Goal: Task Accomplishment & Management: Use online tool/utility

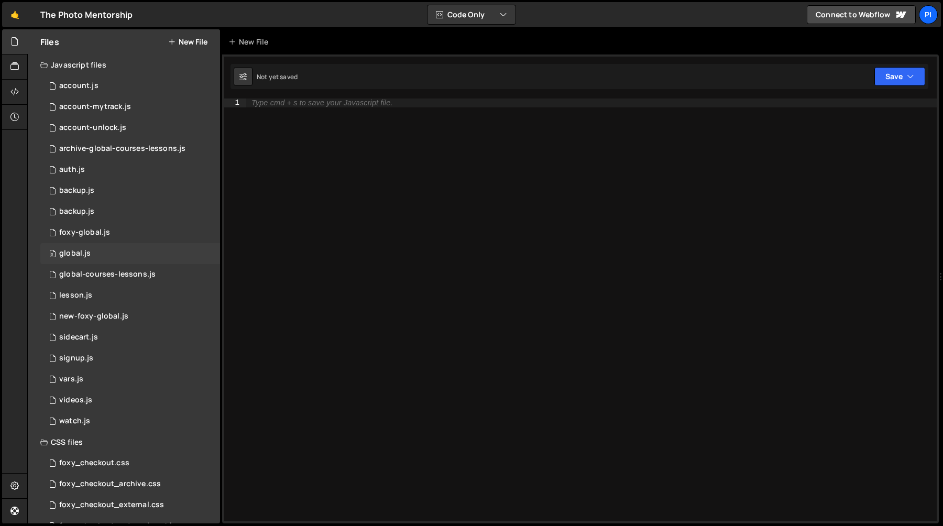
click at [116, 254] on div "0 global.js 0" at bounding box center [130, 253] width 180 height 21
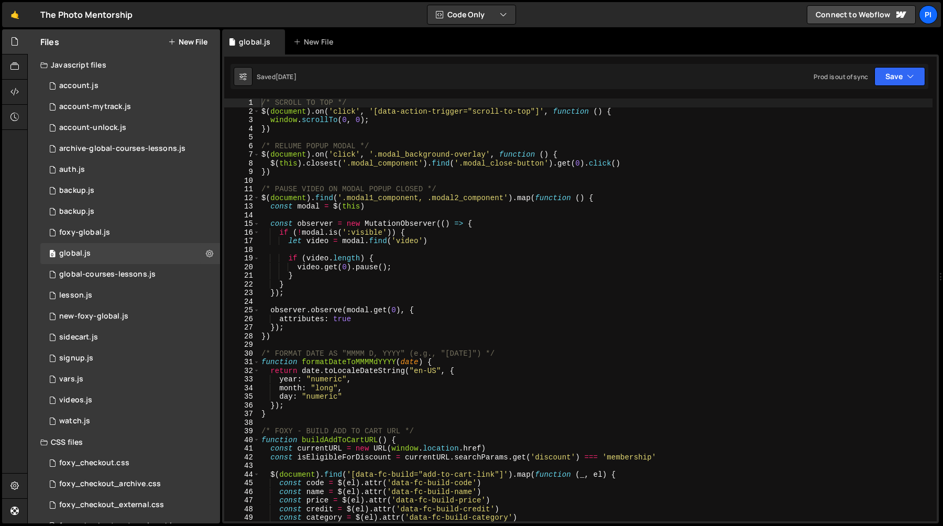
scroll to position [989, 0]
type textarea "const observer = new MutationObserver(() => {"
click at [322, 223] on div "/* SCROLL TO TOP */ $ ( document ) . on ( 'click' , '[data-action-trigger="scro…" at bounding box center [595, 318] width 673 height 440
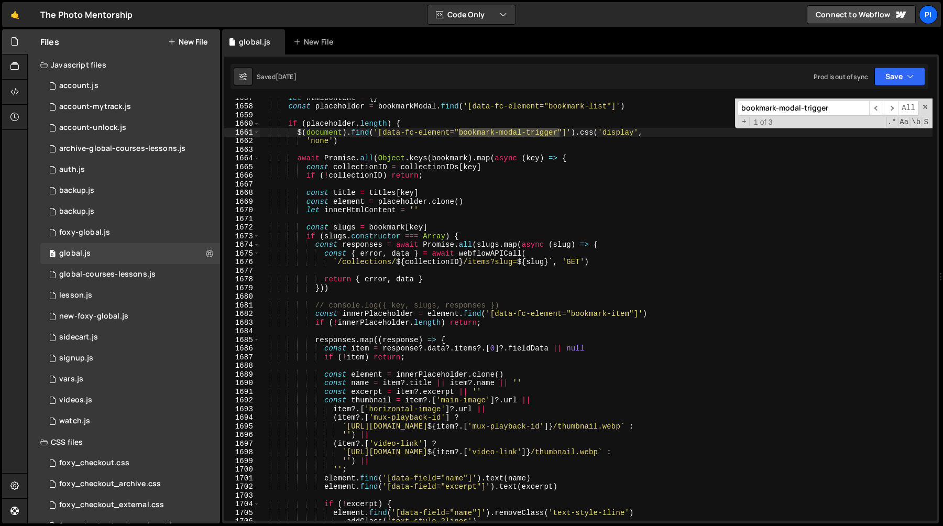
scroll to position [14565, 0]
type input "bookmark-modal-trigger"
click at [892, 111] on span "​" at bounding box center [891, 108] width 15 height 15
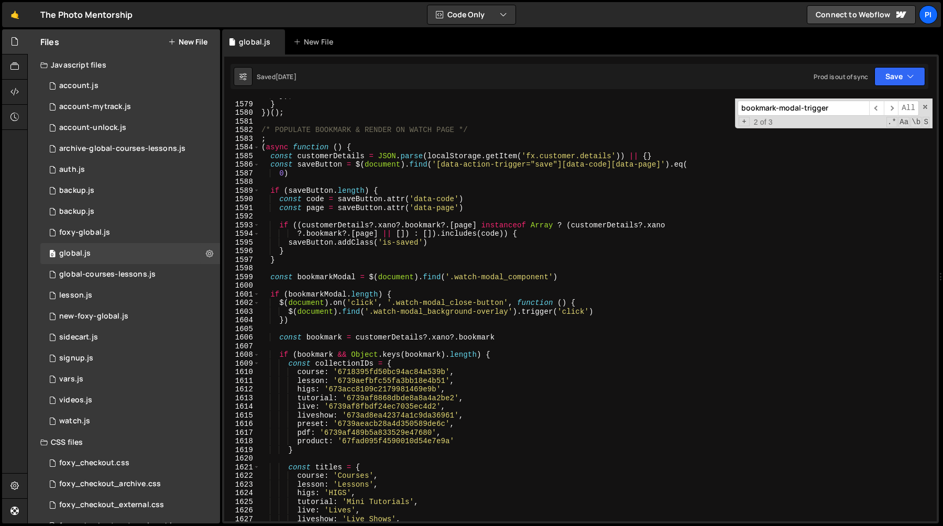
scroll to position [13861, 0]
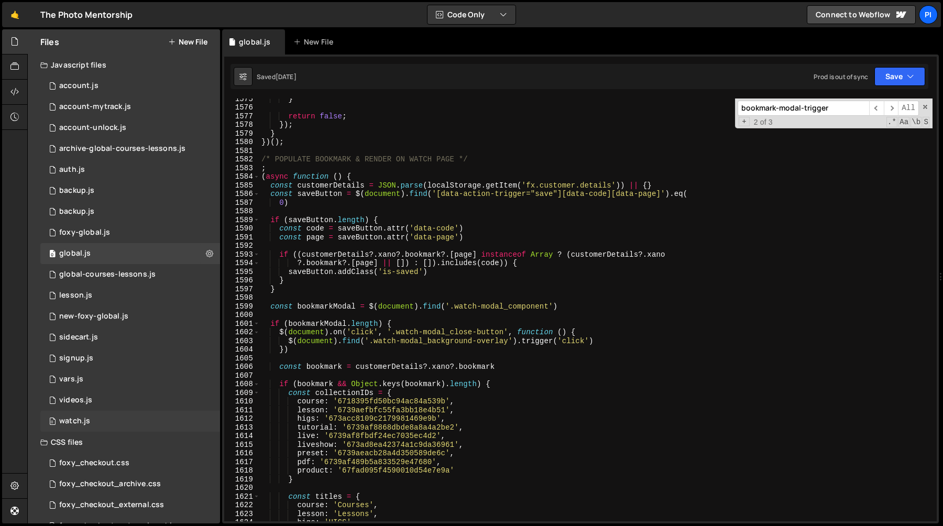
click at [133, 416] on div "0 watch.js 0" at bounding box center [130, 421] width 180 height 21
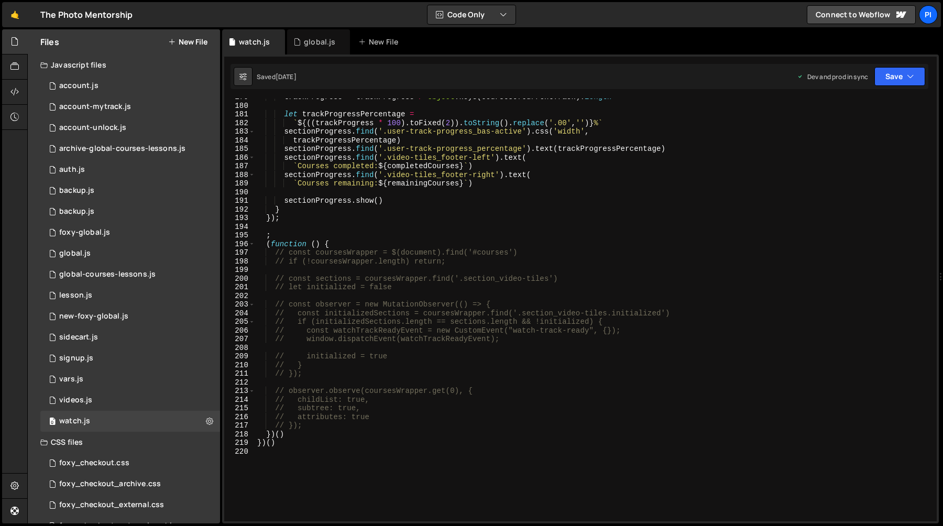
scroll to position [1544, 0]
type textarea "});"
click at [486, 218] on div "trackProgress = trackProgress / Object . keys ( coursesOfCurrentTrack ) . lengt…" at bounding box center [593, 313] width 677 height 440
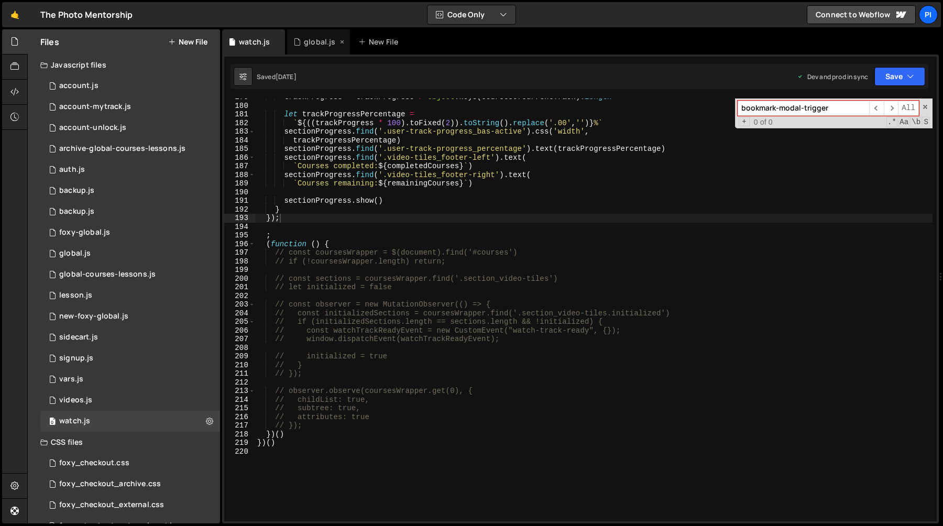
type input "bookmark-modal-trigger"
click at [310, 47] on div "global.js" at bounding box center [319, 42] width 31 height 10
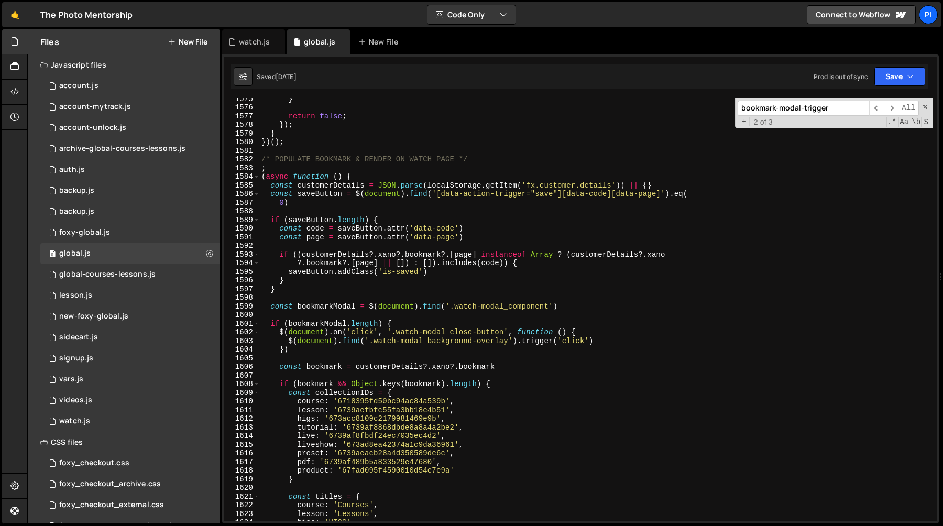
click at [405, 276] on div "} return false ; }) ; } }) ( ) ; /* POPULATE BOOKMARK & RENDER ON WATCH PAGE */…" at bounding box center [595, 314] width 673 height 440
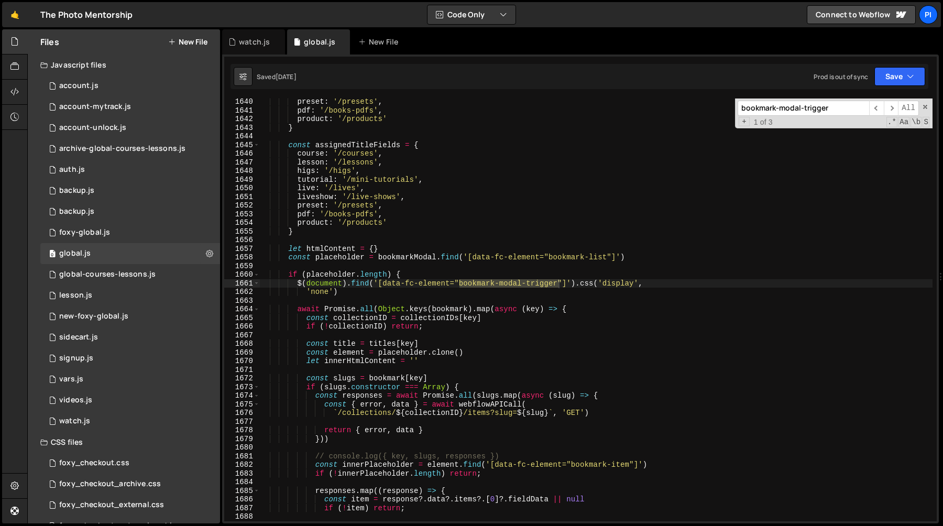
scroll to position [14414, 0]
click at [257, 312] on span at bounding box center [257, 309] width 6 height 9
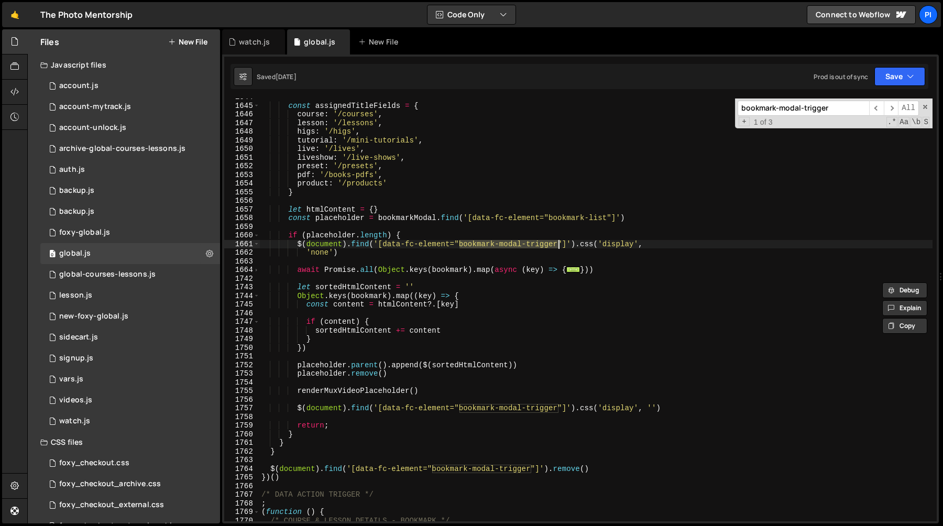
scroll to position [14613, 0]
click at [337, 238] on div "const assignedTitleFields = { course : '/courses' , lesson : '/lessons' , higs …" at bounding box center [595, 313] width 673 height 440
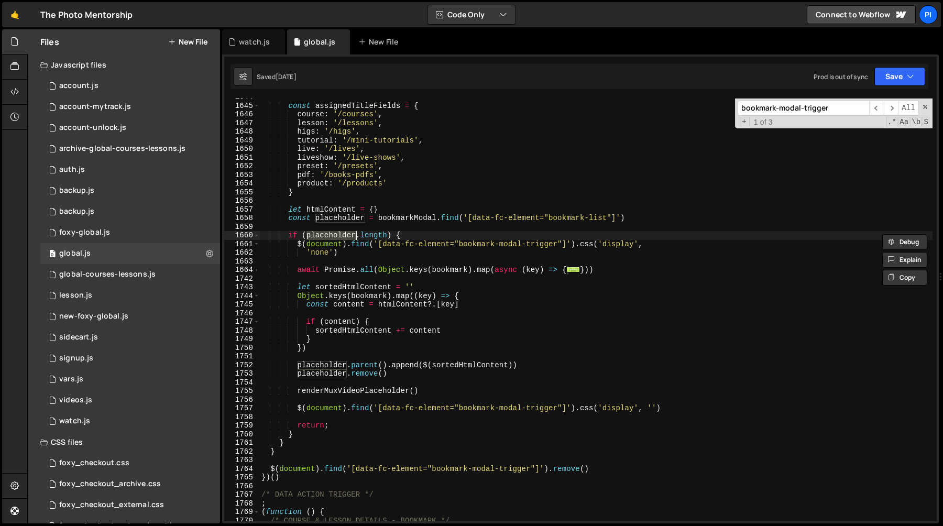
click at [471, 219] on div "const assignedTitleFields = { course : '/courses' , lesson : '/lessons' , higs …" at bounding box center [595, 313] width 673 height 440
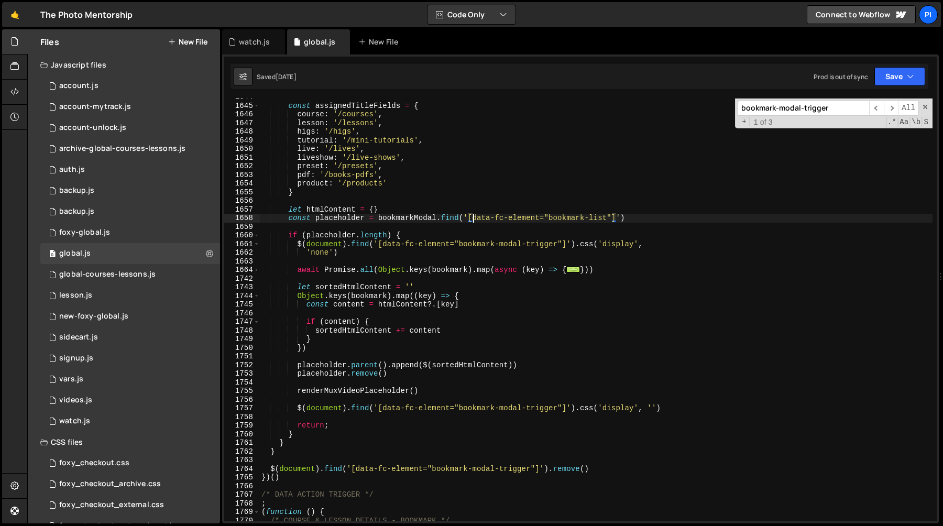
click at [614, 218] on div "const assignedTitleFields = { course : '/courses' , lesson : '/lessons' , higs …" at bounding box center [595, 313] width 673 height 440
click at [615, 221] on div "const assignedTitleFields = { course : '/courses' , lesson : '/lessons' , higs …" at bounding box center [595, 313] width 673 height 440
click at [598, 216] on div "const assignedTitleFields = { course : '/courses' , lesson : '/lessons' , higs …" at bounding box center [595, 309] width 673 height 423
click at [617, 216] on div "const assignedTitleFields = { course : '/courses' , lesson : '/lessons' , higs …" at bounding box center [595, 313] width 673 height 440
click at [470, 217] on div "const assignedTitleFields = { course : '/courses' , lesson : '/lessons' , higs …" at bounding box center [595, 313] width 673 height 440
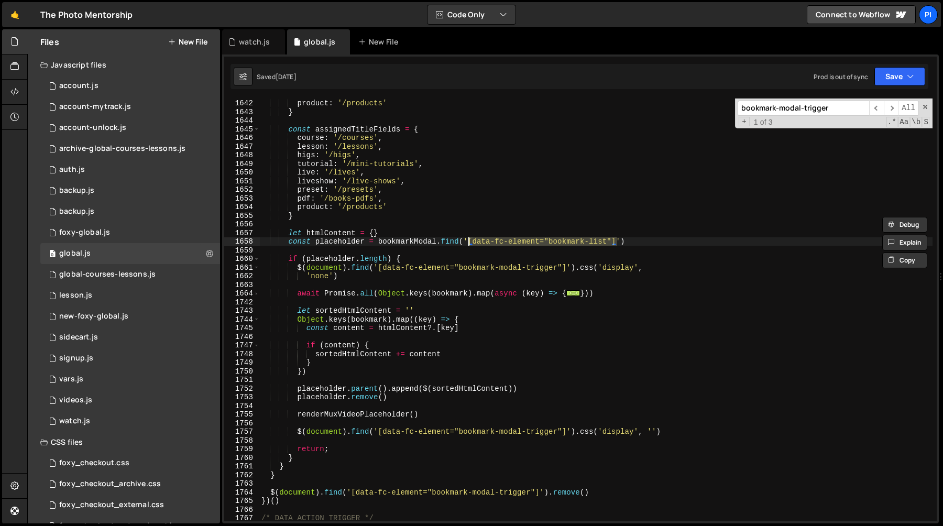
scroll to position [14590, 0]
click at [328, 456] on div "pdf : '/books-pdfs' , product : '/products' } const assignedTitleFields = { cou…" at bounding box center [595, 310] width 673 height 440
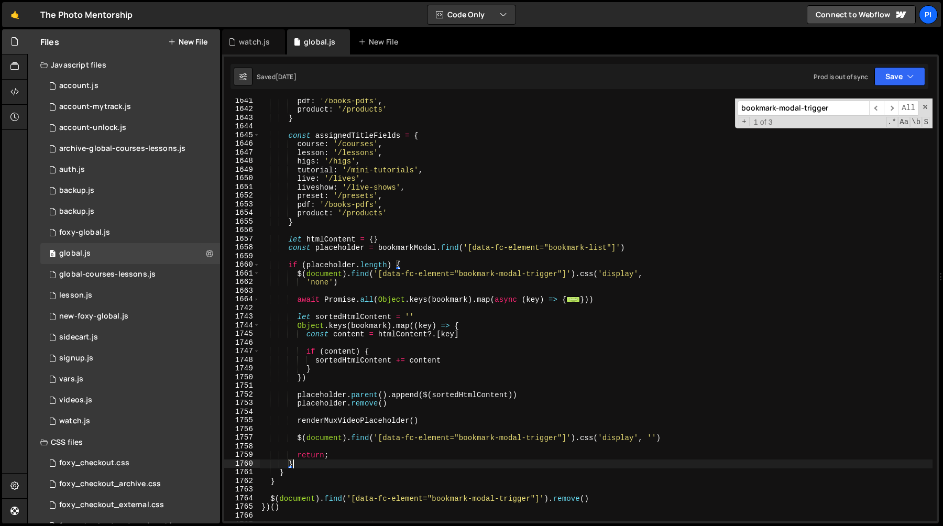
click at [311, 454] on div "pdf : '/books-pdfs' , product : '/products' } const assignedTitleFields = { cou…" at bounding box center [595, 316] width 673 height 440
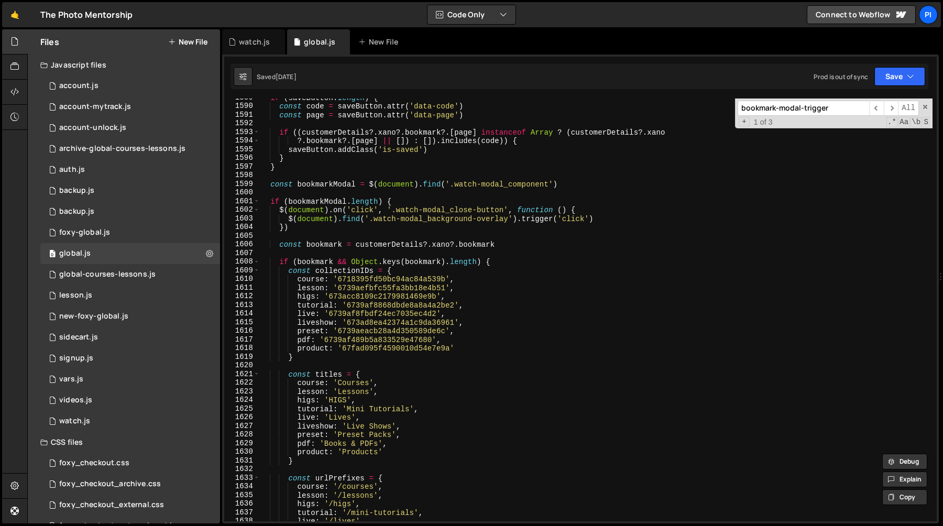
scroll to position [14137, 0]
click at [256, 263] on span at bounding box center [257, 261] width 6 height 9
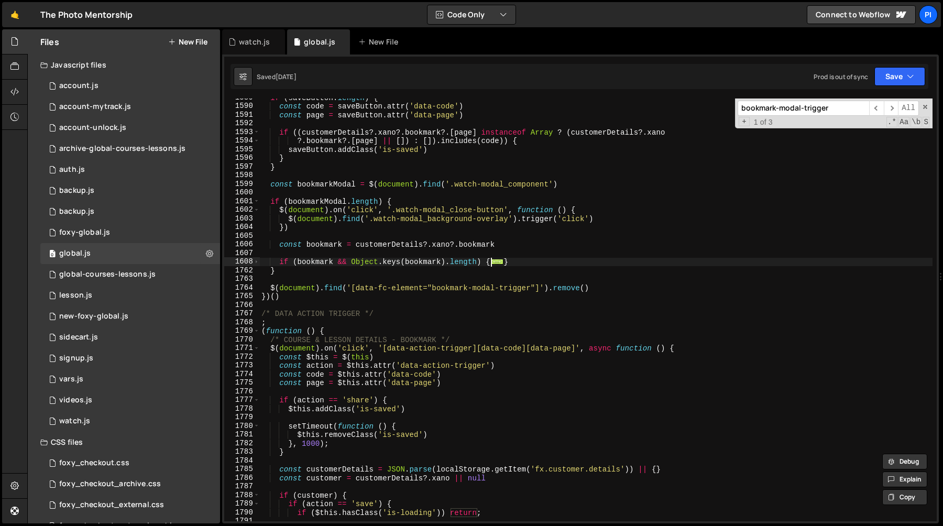
click at [389, 244] on div "if ( saveButton . length ) { const code = saveButton . attr ( 'data-code' ) con…" at bounding box center [595, 313] width 673 height 440
type textarea "const bookmark = customerDetails?.xano?.bookmark"
click at [389, 244] on div "if ( saveButton . length ) { const code = saveButton . attr ( 'data-code' ) con…" at bounding box center [595, 313] width 673 height 440
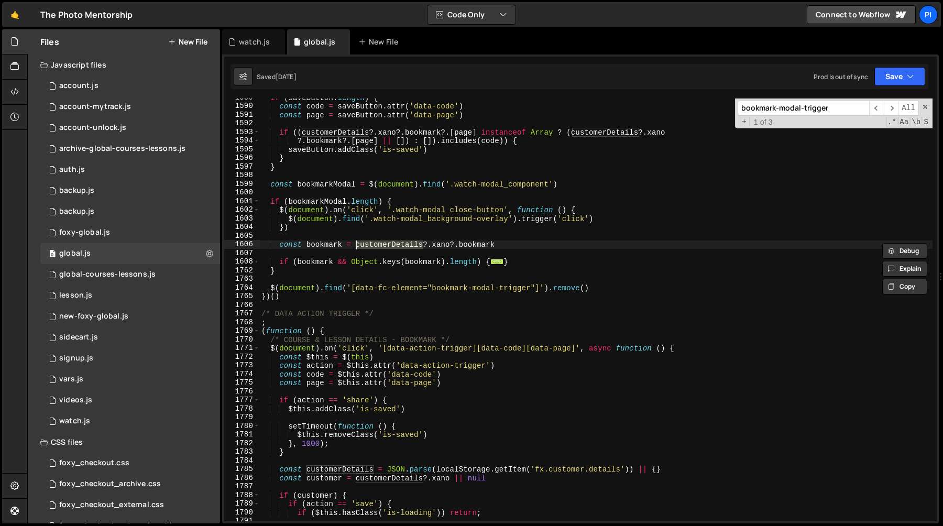
click at [502, 244] on div "if ( saveButton . length ) { const code = saveButton . attr ( 'data-code' ) con…" at bounding box center [595, 313] width 673 height 440
click at [511, 243] on div "if ( saveButton . length ) { const code = saveButton . attr ( 'data-code' ) con…" at bounding box center [595, 309] width 673 height 423
click at [358, 245] on div "if ( saveButton . length ) { const code = saveButton . attr ( 'data-code' ) con…" at bounding box center [595, 313] width 673 height 440
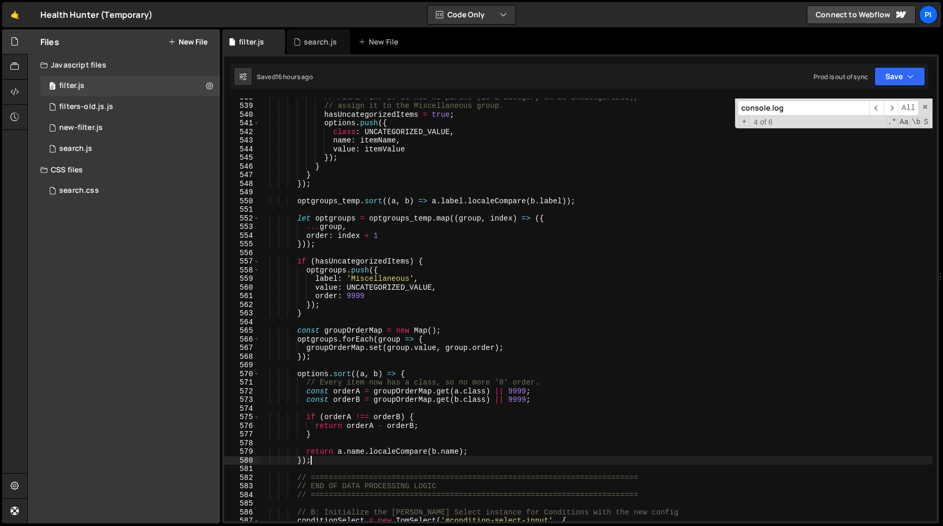
scroll to position [4692, 0]
